Goal: Information Seeking & Learning: Learn about a topic

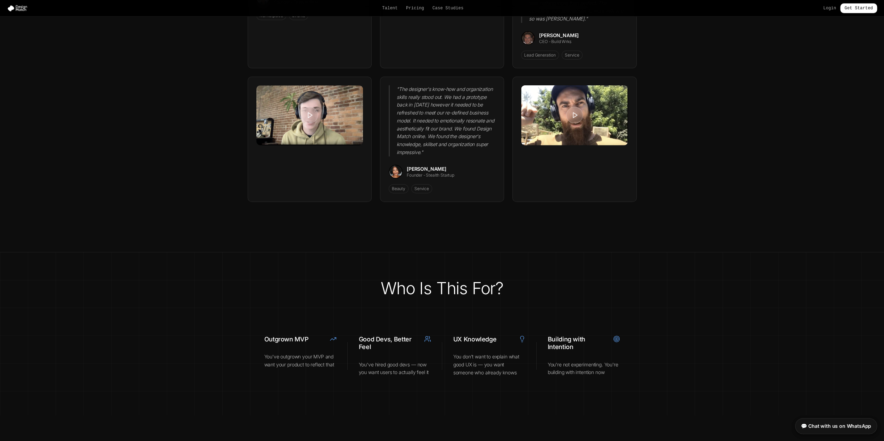
scroll to position [2223, 0]
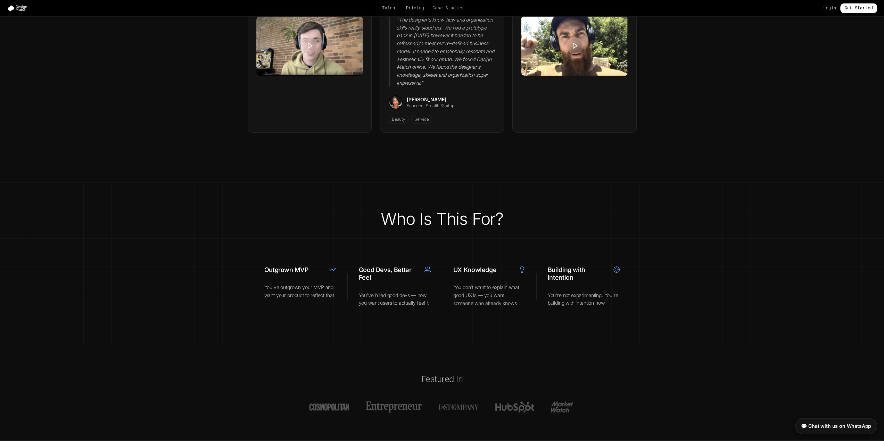
click at [656, 215] on section "Who Is This For? Outgrown MVP You've outgrown your MVP and want your product to…" at bounding box center [442, 265] width 884 height 164
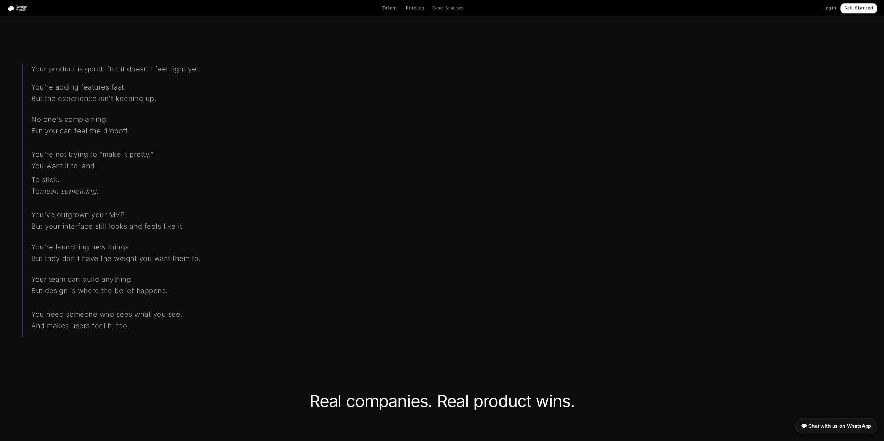
scroll to position [0, 0]
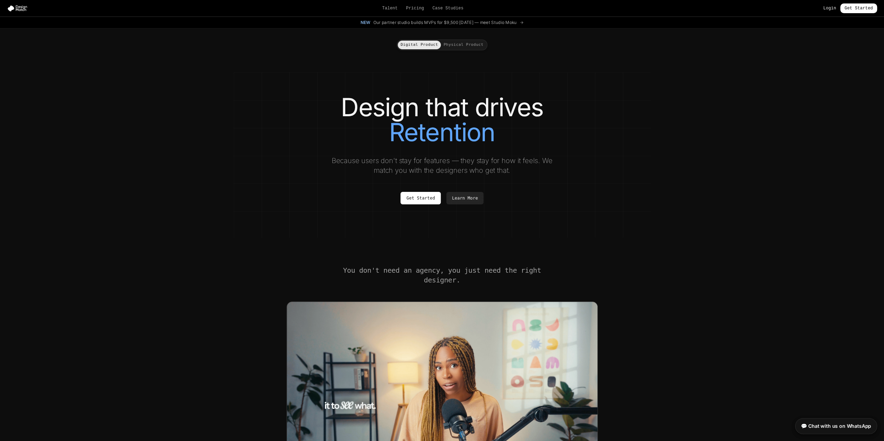
click at [827, 10] on link "Login" at bounding box center [829, 9] width 13 height 6
click at [393, 4] on div "Talent Pricing Case Studies Login Get Started" at bounding box center [442, 8] width 884 height 10
click at [395, 6] on link "Talent" at bounding box center [390, 9] width 16 height 6
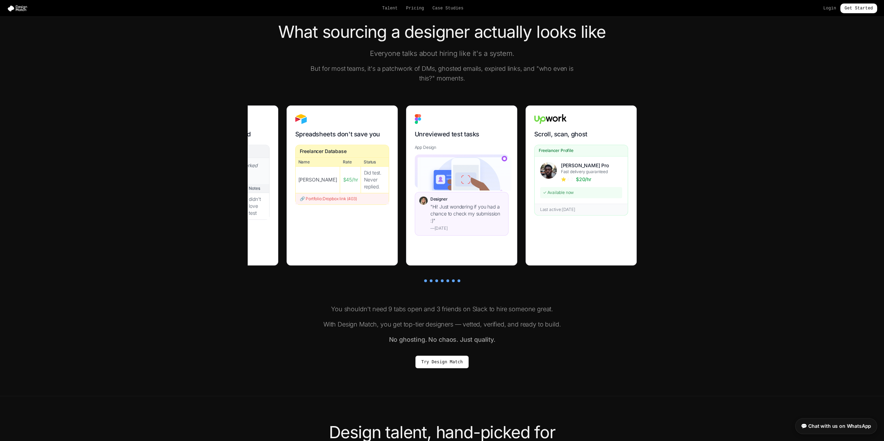
scroll to position [139, 0]
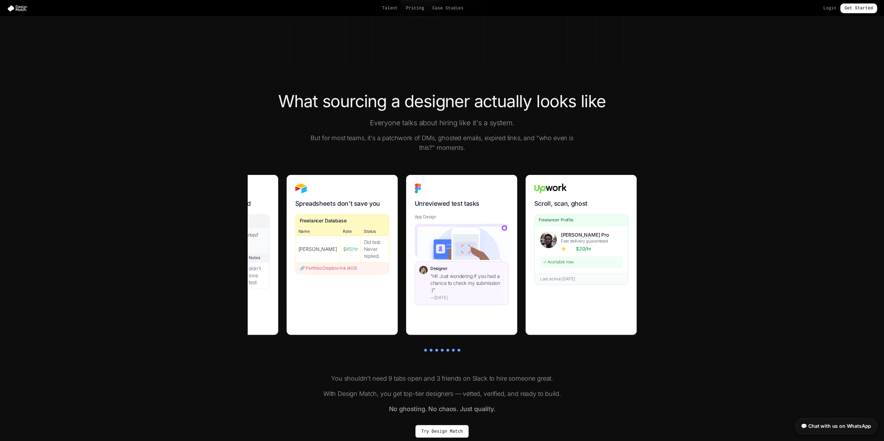
click at [223, 261] on section "What sourcing a designer actually looks like Everyone talks about hiring like i…" at bounding box center [442, 265] width 884 height 401
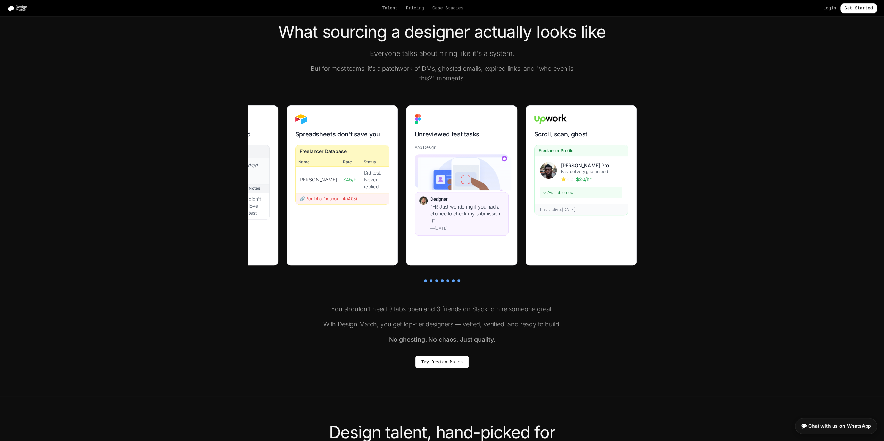
scroll to position [347, 0]
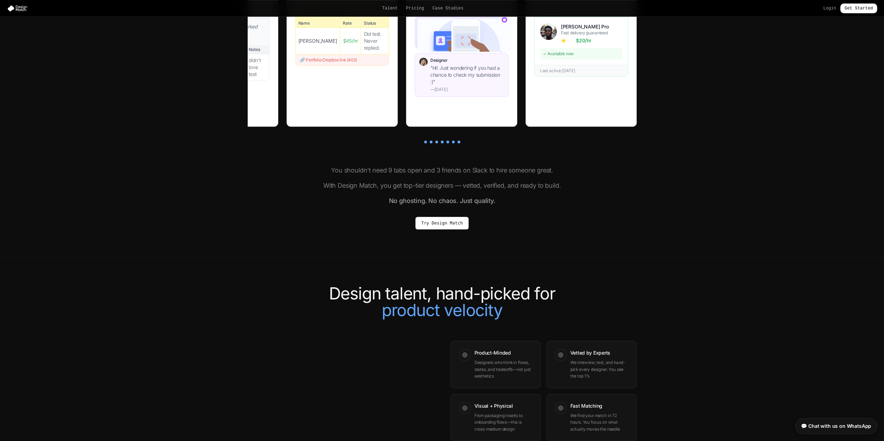
click at [225, 258] on section "What sourcing a designer actually looks like Everyone talks about hiring like i…" at bounding box center [442, 57] width 884 height 401
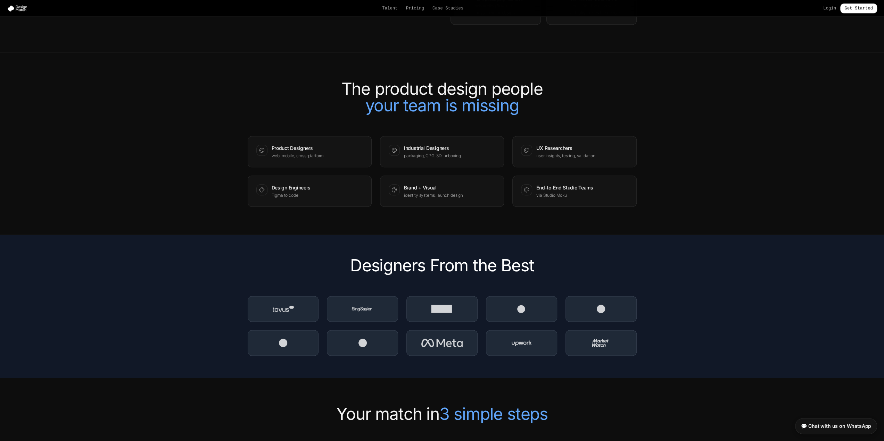
scroll to position [695, 0]
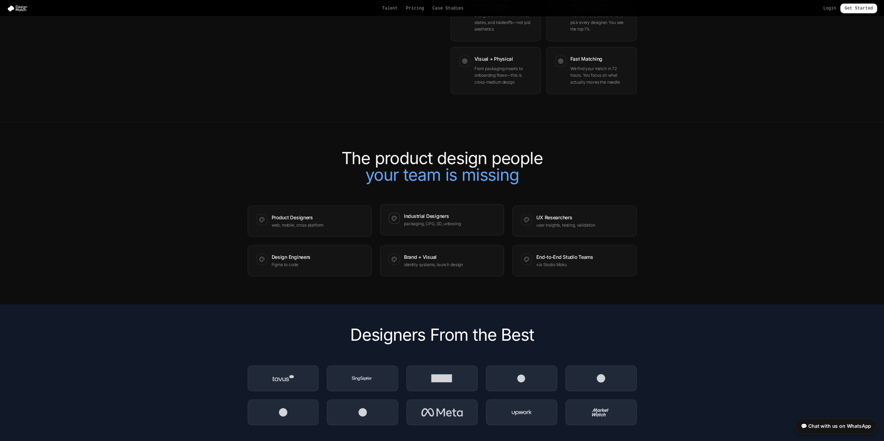
click at [478, 225] on div "Industrial Designers packaging, CPG, 3D, unboxing" at bounding box center [442, 220] width 107 height 14
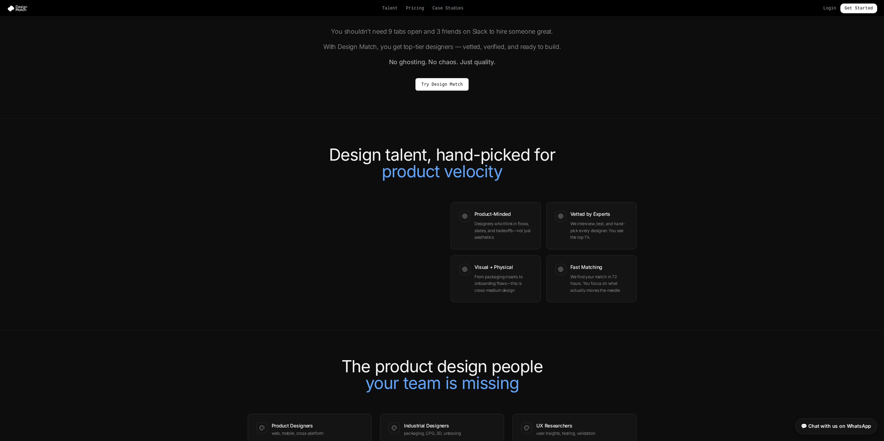
scroll to position [0, 0]
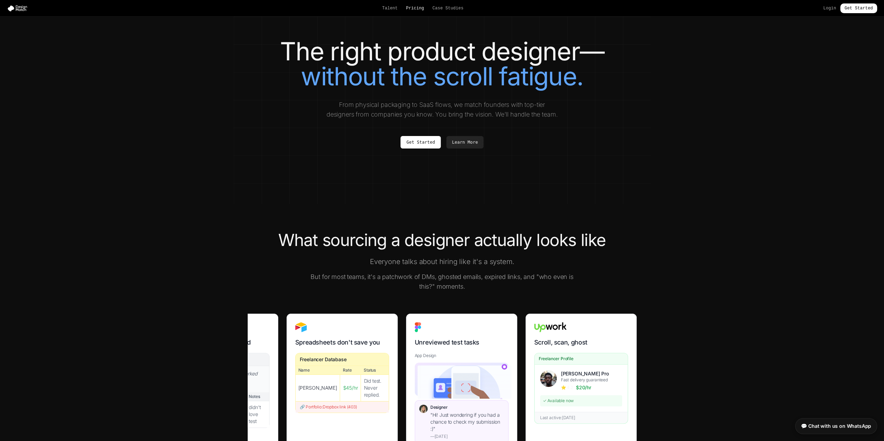
click at [422, 8] on link "Pricing" at bounding box center [415, 9] width 18 height 6
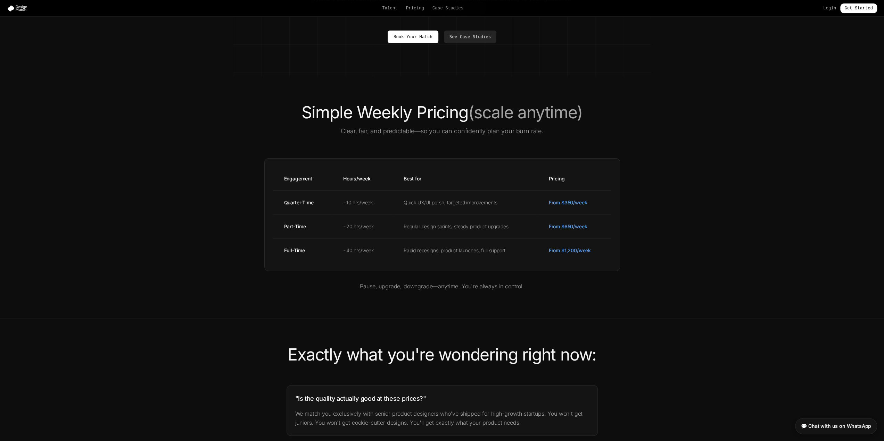
scroll to position [69, 0]
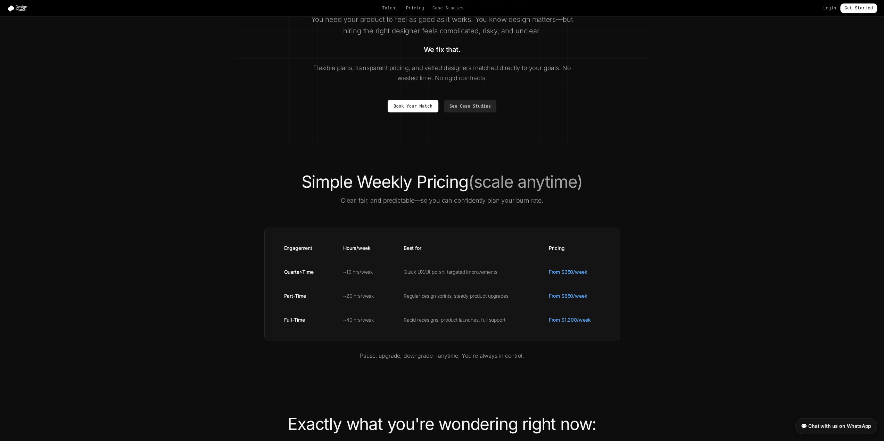
click at [234, 192] on div "Simple Weekly Pricing (scale anytime) Clear, fair, and predictable—so you can c…" at bounding box center [442, 267] width 417 height 186
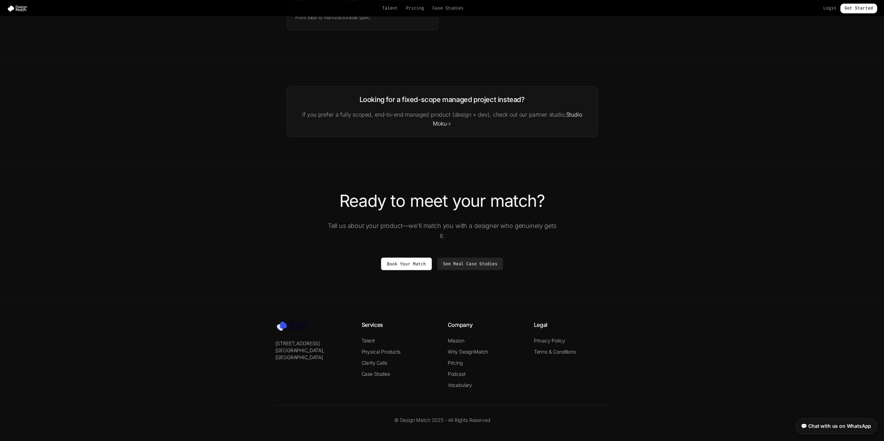
scroll to position [822, 0]
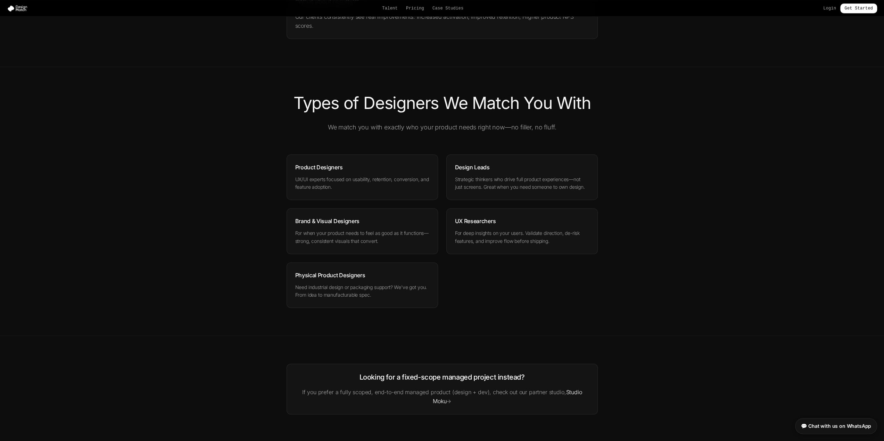
click at [238, 199] on div "Types of Designers We Match You With We match you with exactly who your product…" at bounding box center [442, 202] width 417 height 214
click at [238, 200] on div "Types of Designers We Match You With We match you with exactly who your product…" at bounding box center [442, 202] width 417 height 214
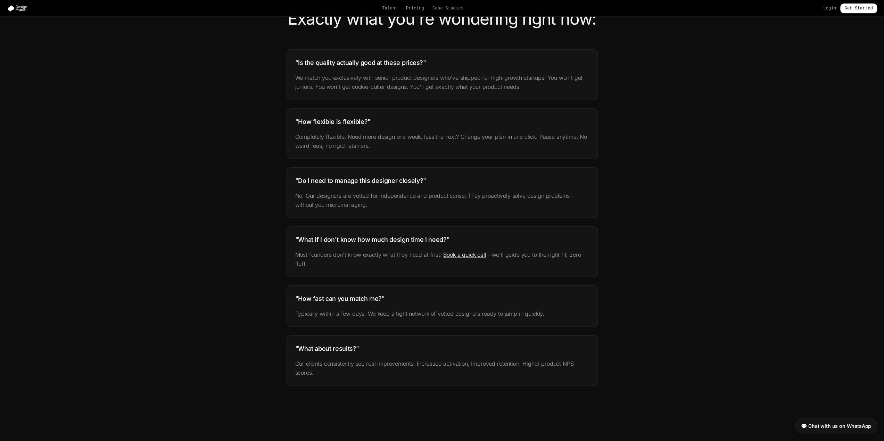
scroll to position [0, 0]
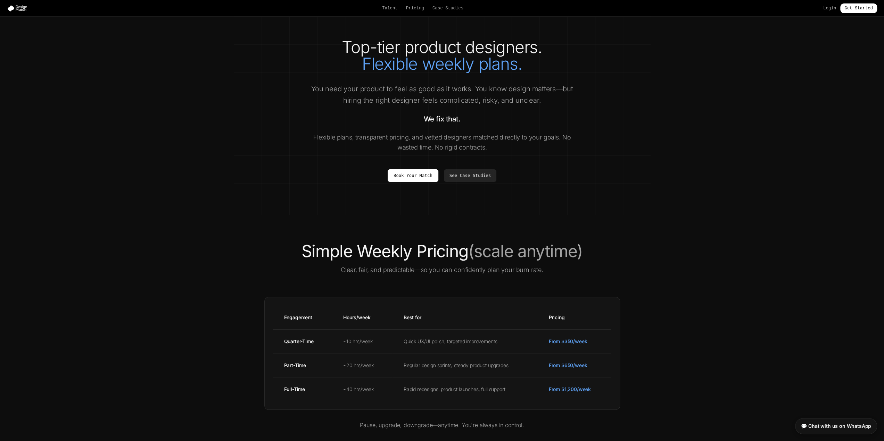
click at [451, 5] on div "Talent Pricing Case Studies Login Get Started" at bounding box center [442, 8] width 884 height 10
click at [451, 6] on link "Case Studies" at bounding box center [447, 9] width 31 height 6
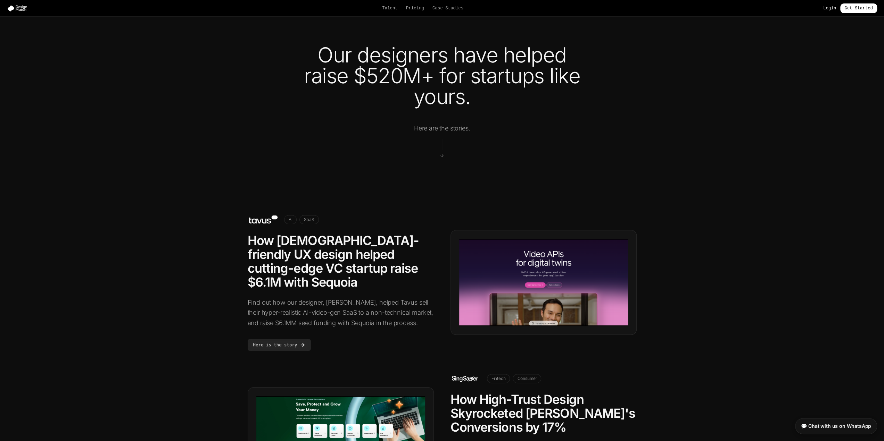
click at [835, 7] on link "Login" at bounding box center [829, 9] width 13 height 6
